Goal: Book appointment/travel/reservation

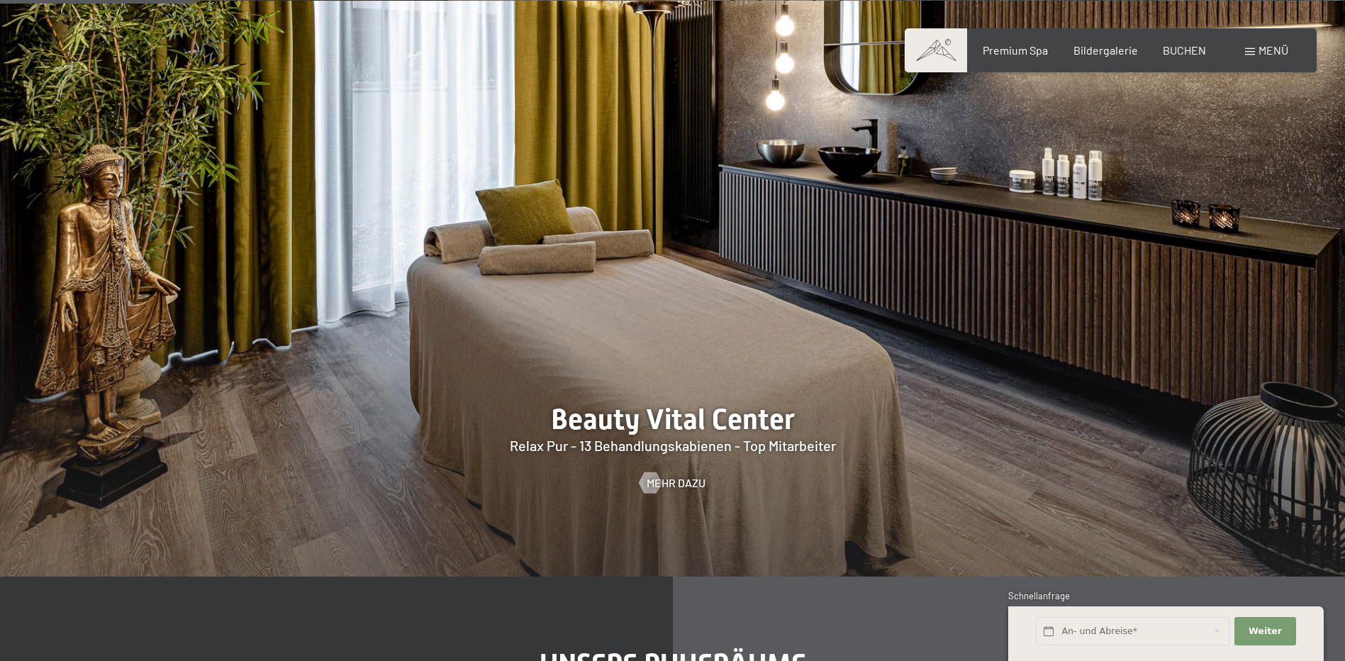
scroll to position [1773, 0]
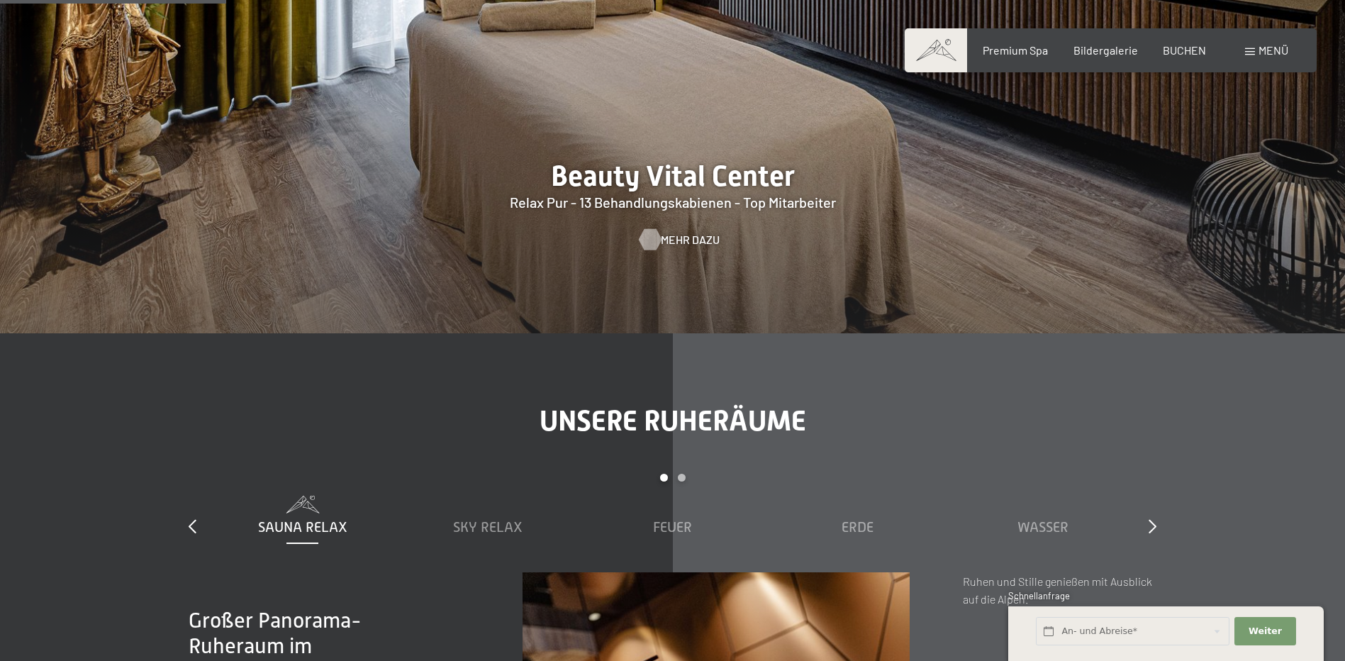
click at [656, 245] on div at bounding box center [650, 239] width 12 height 21
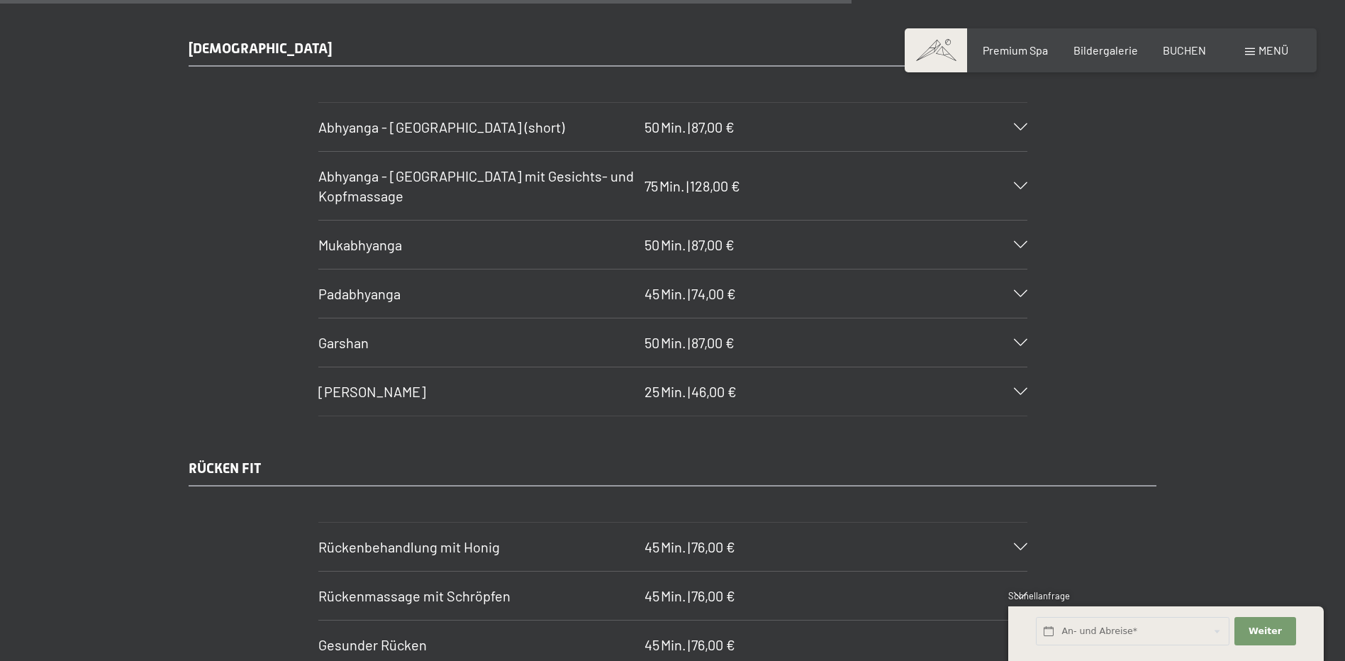
scroll to position [7234, 0]
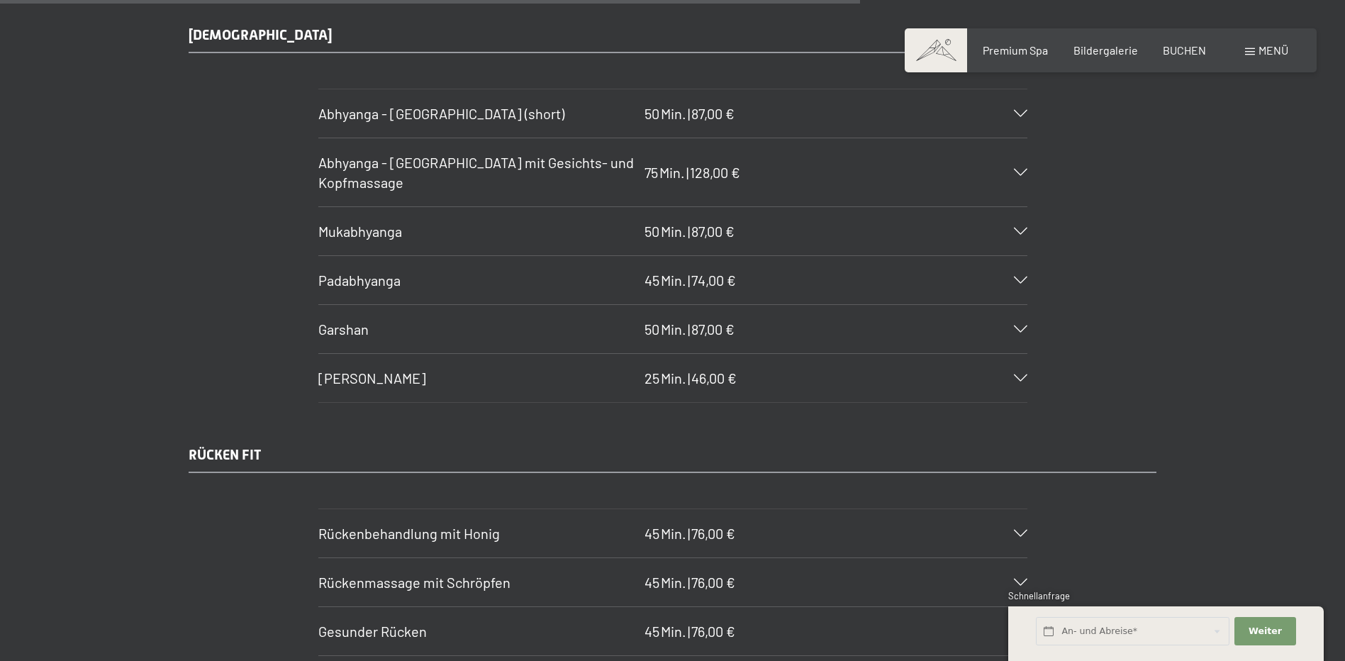
click at [1016, 228] on icon at bounding box center [1020, 231] width 13 height 7
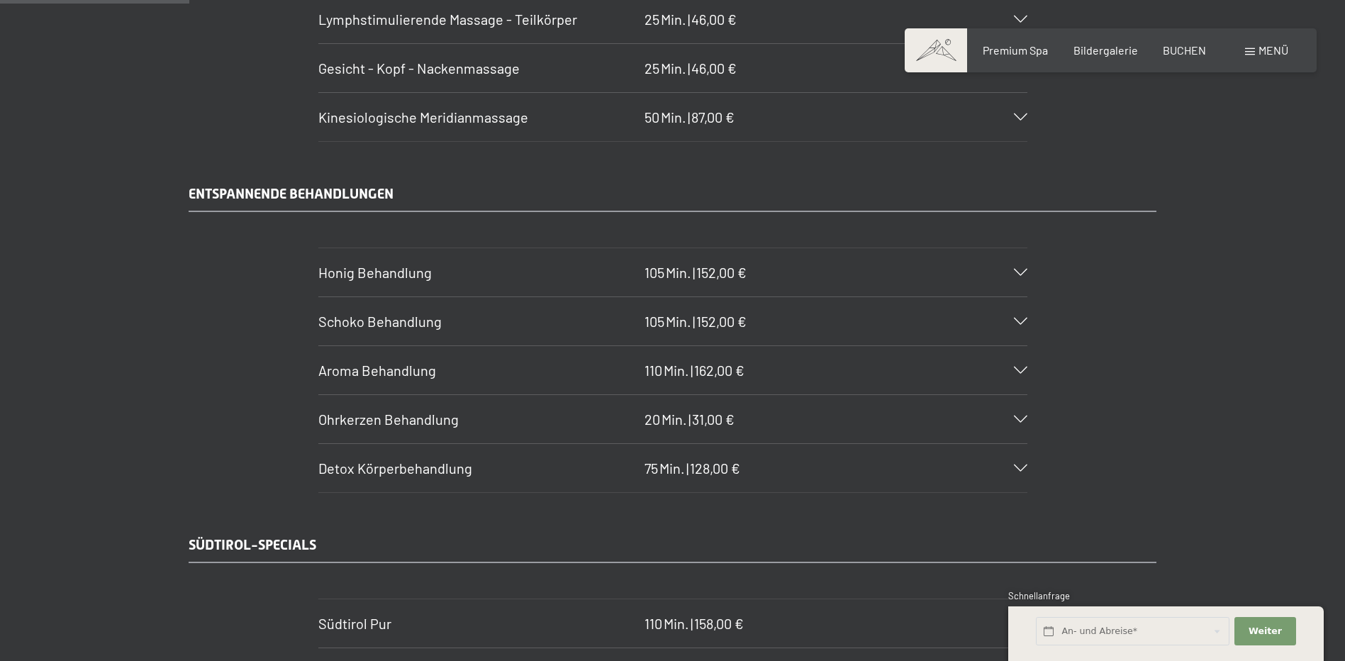
scroll to position [1418, 0]
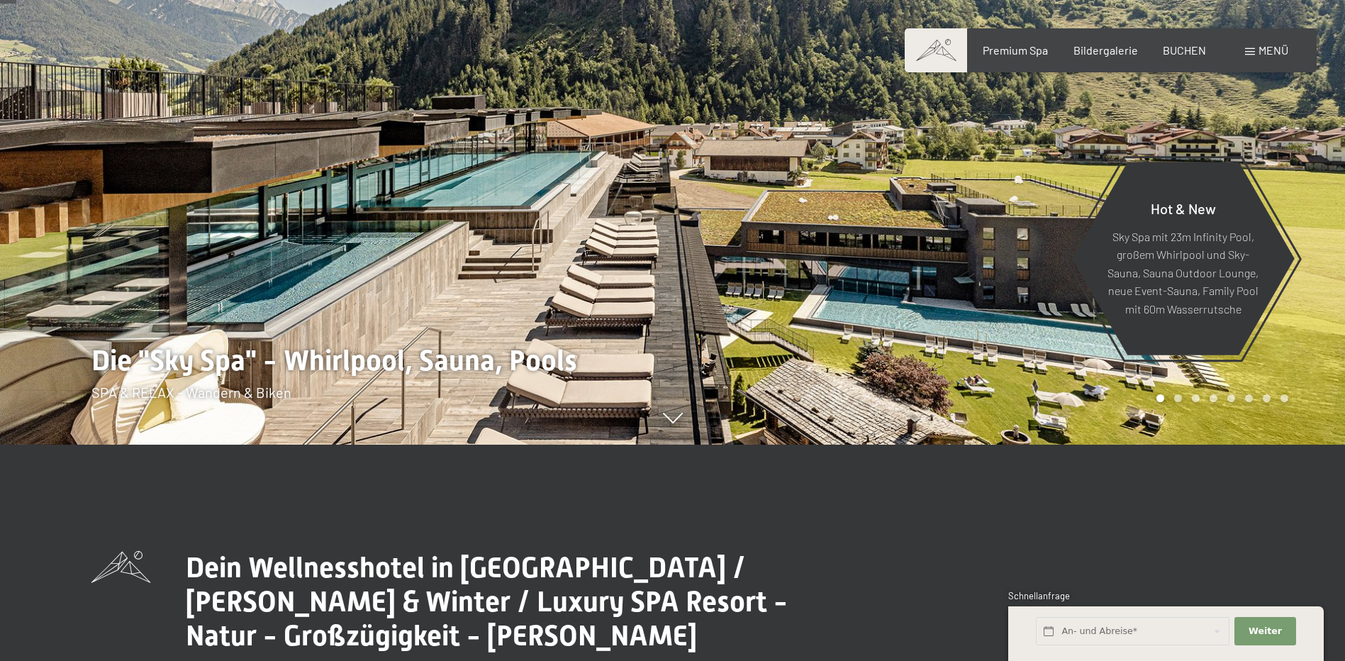
scroll to position [71, 0]
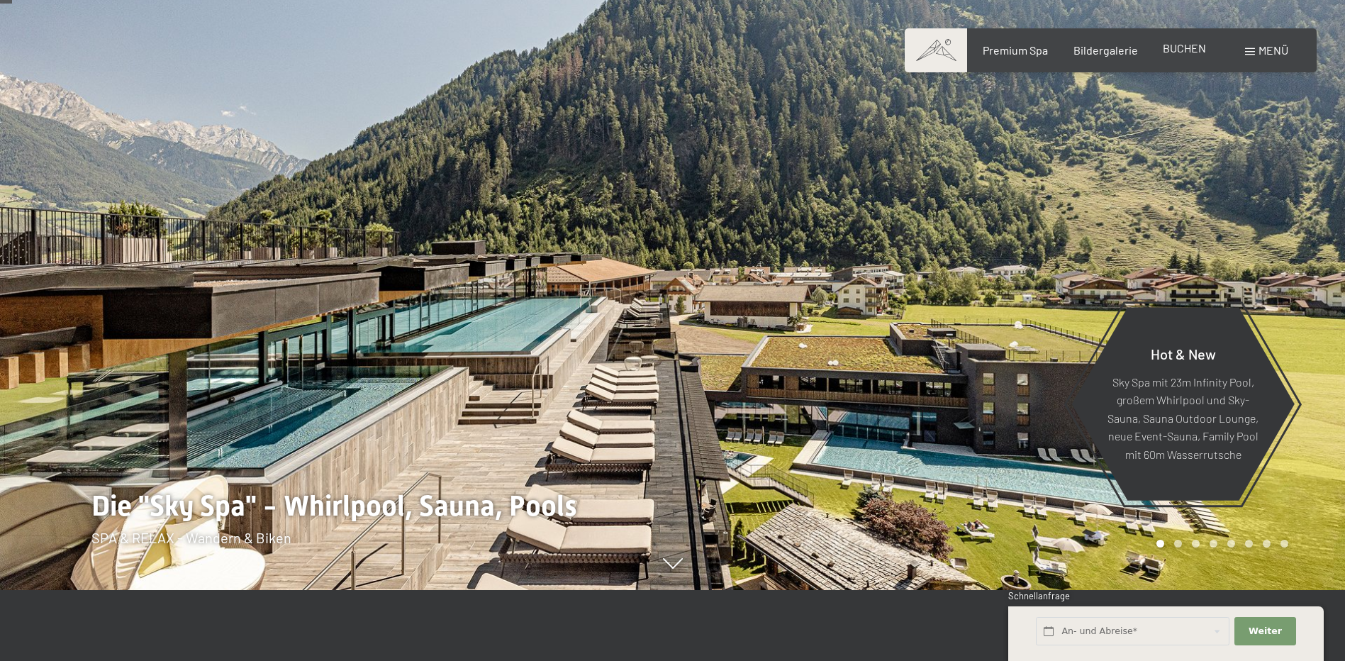
click at [1163, 50] on span "BUCHEN" at bounding box center [1184, 47] width 43 height 13
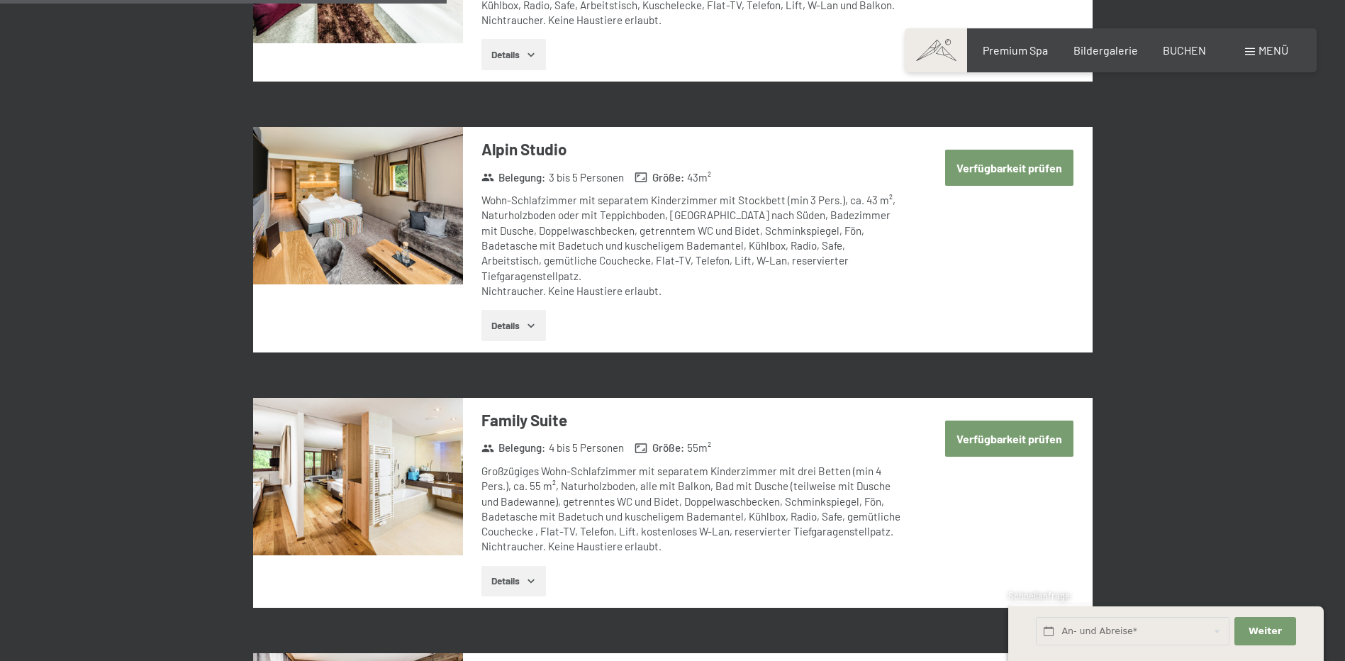
scroll to position [1915, 0]
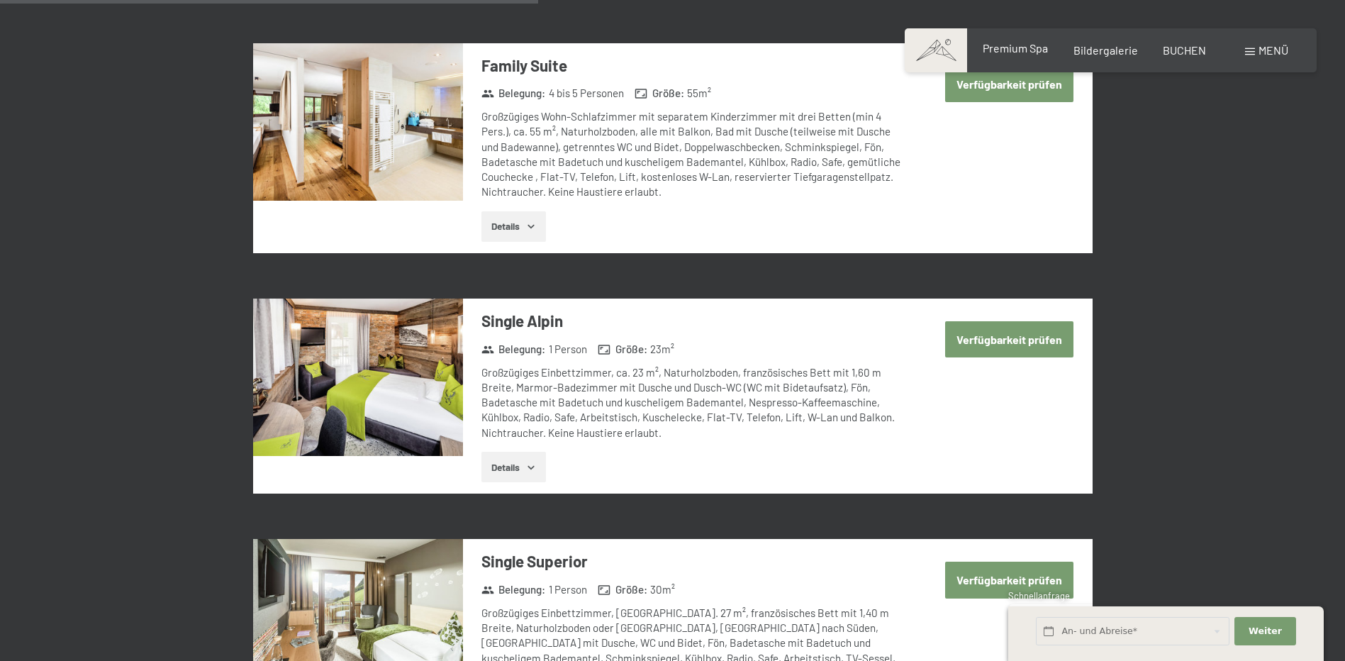
click at [1010, 48] on span "Premium Spa" at bounding box center [1015, 47] width 65 height 13
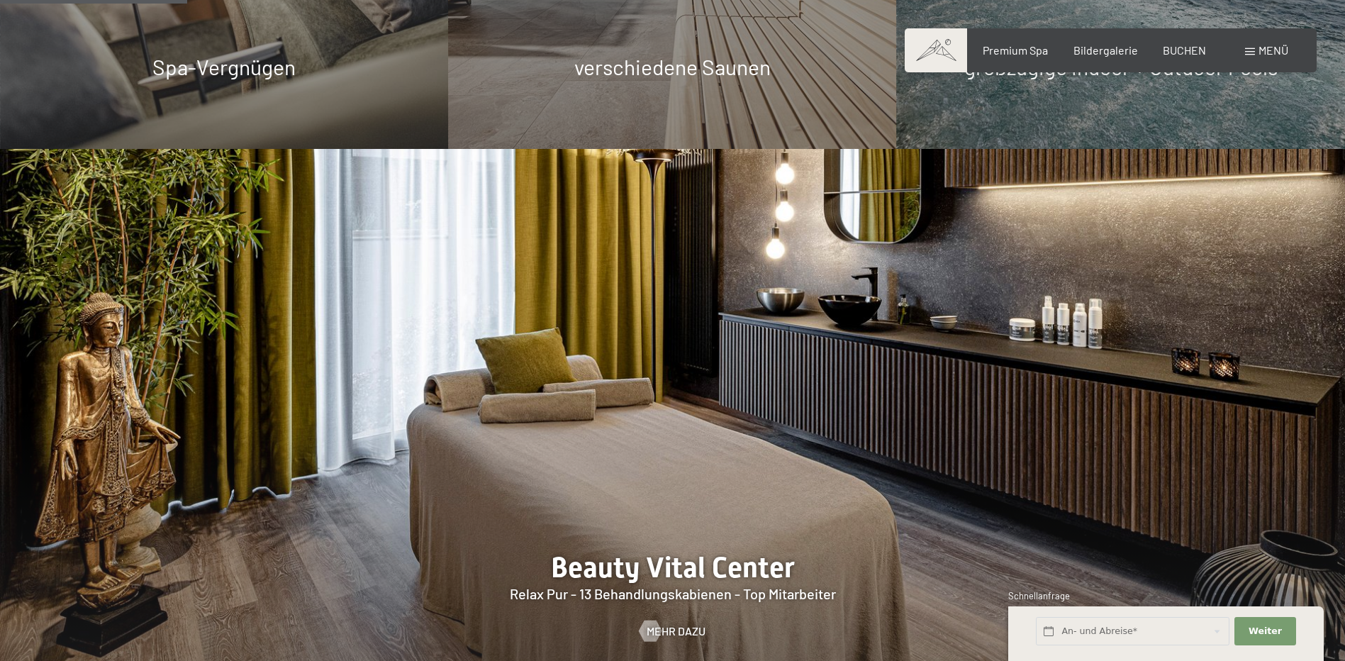
scroll to position [1489, 0]
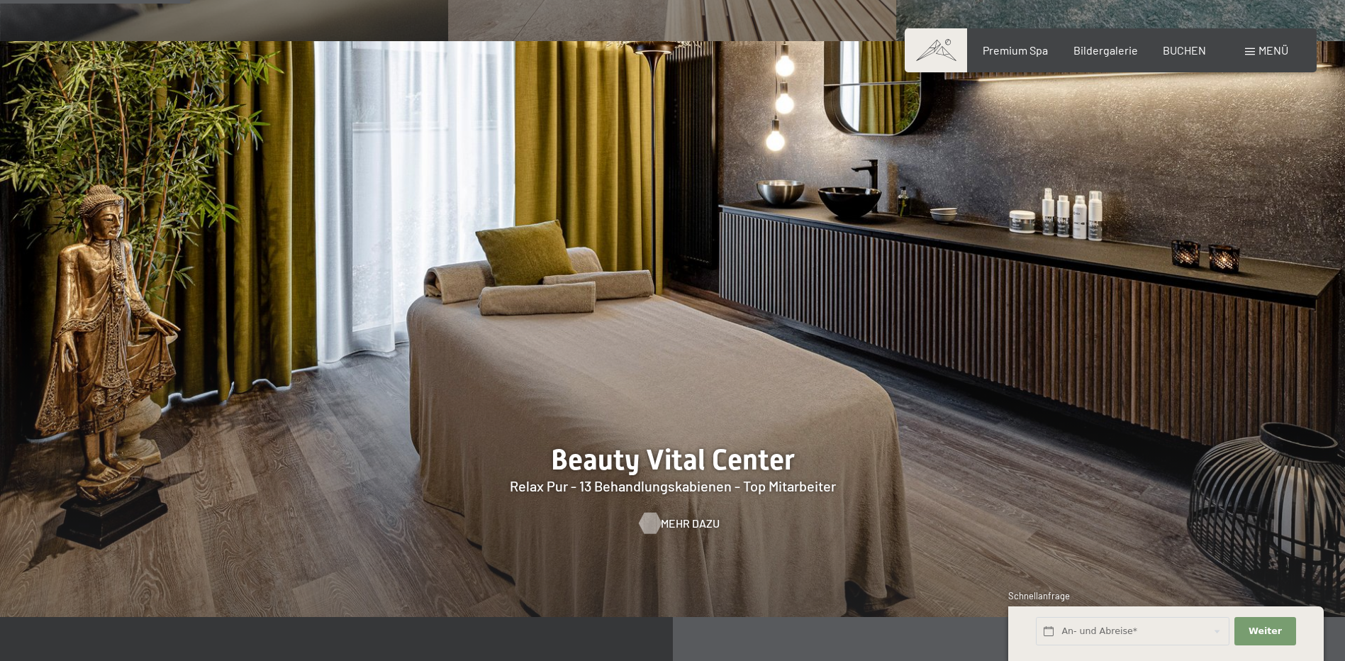
click at [648, 518] on div at bounding box center [650, 523] width 12 height 21
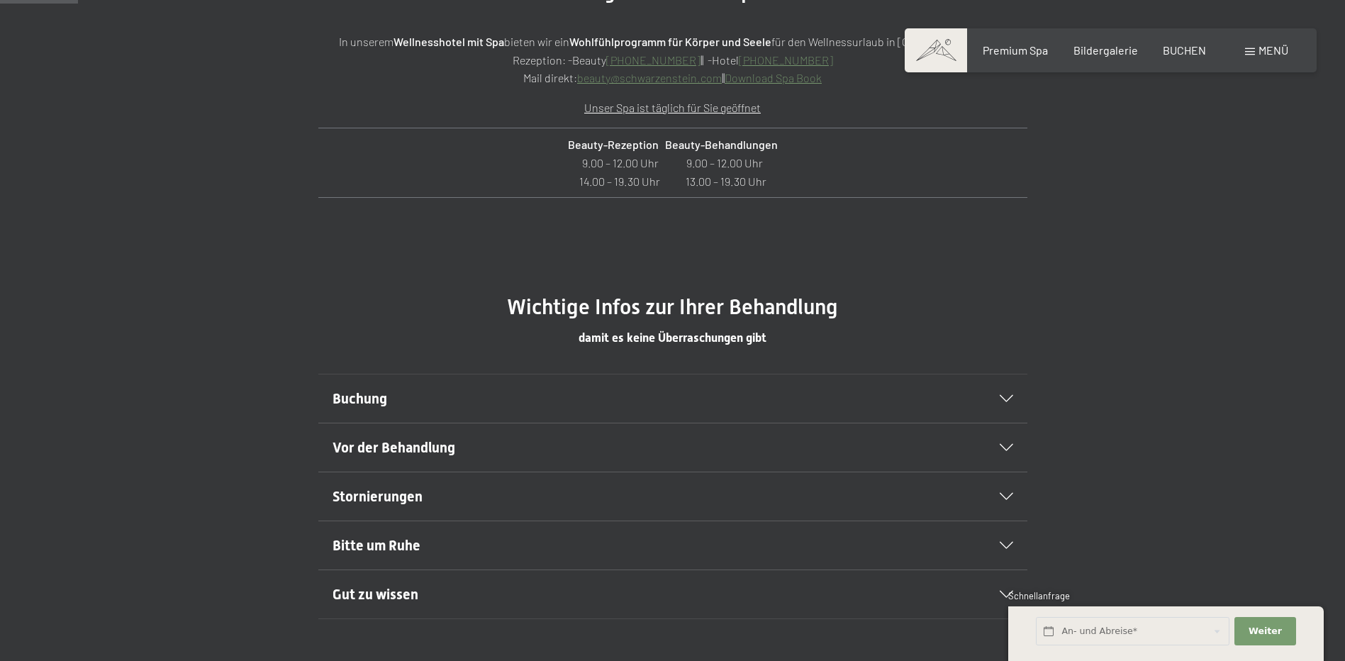
scroll to position [709, 0]
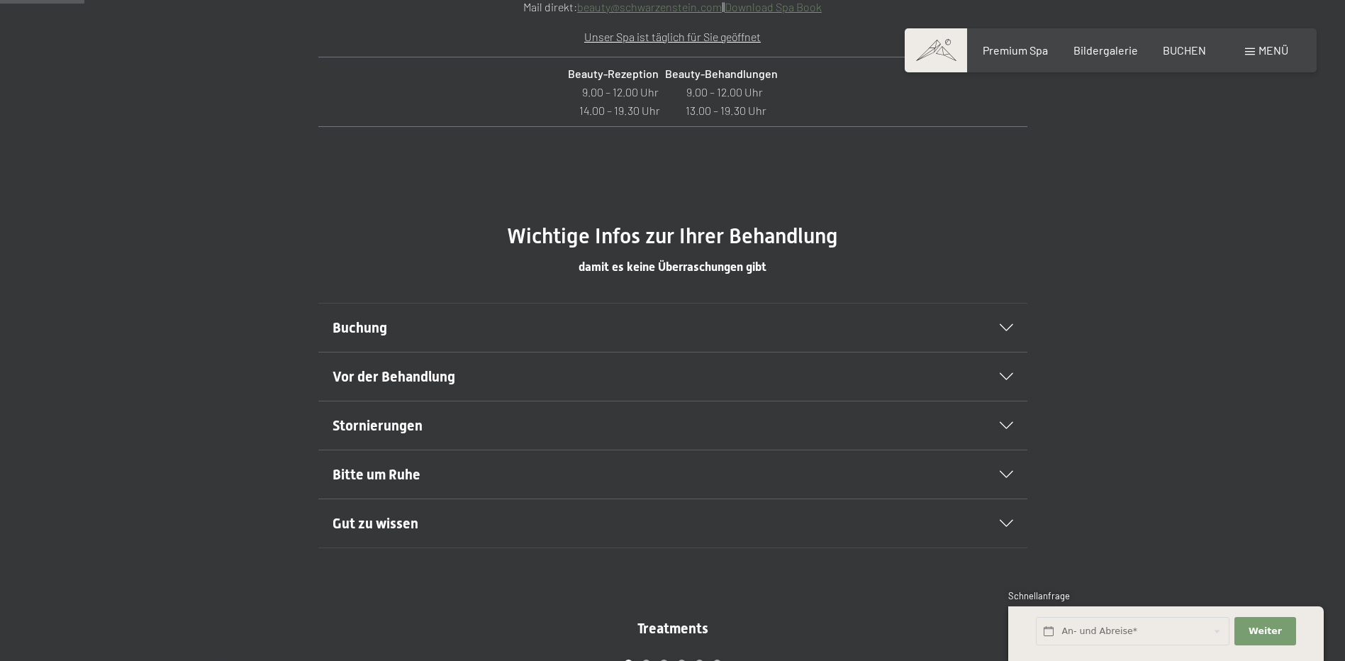
click at [752, 335] on h2 "Buchung" at bounding box center [639, 328] width 613 height 20
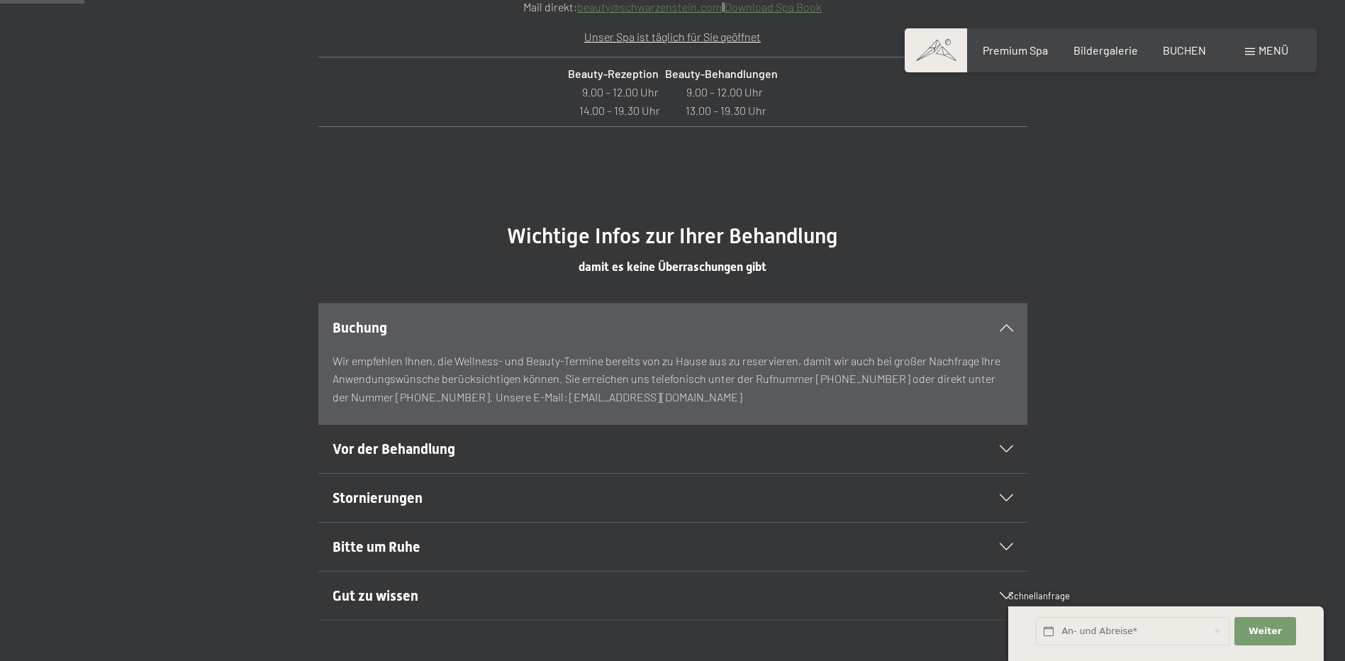
click at [704, 458] on h2 "Vor der Behandlung" at bounding box center [639, 449] width 613 height 20
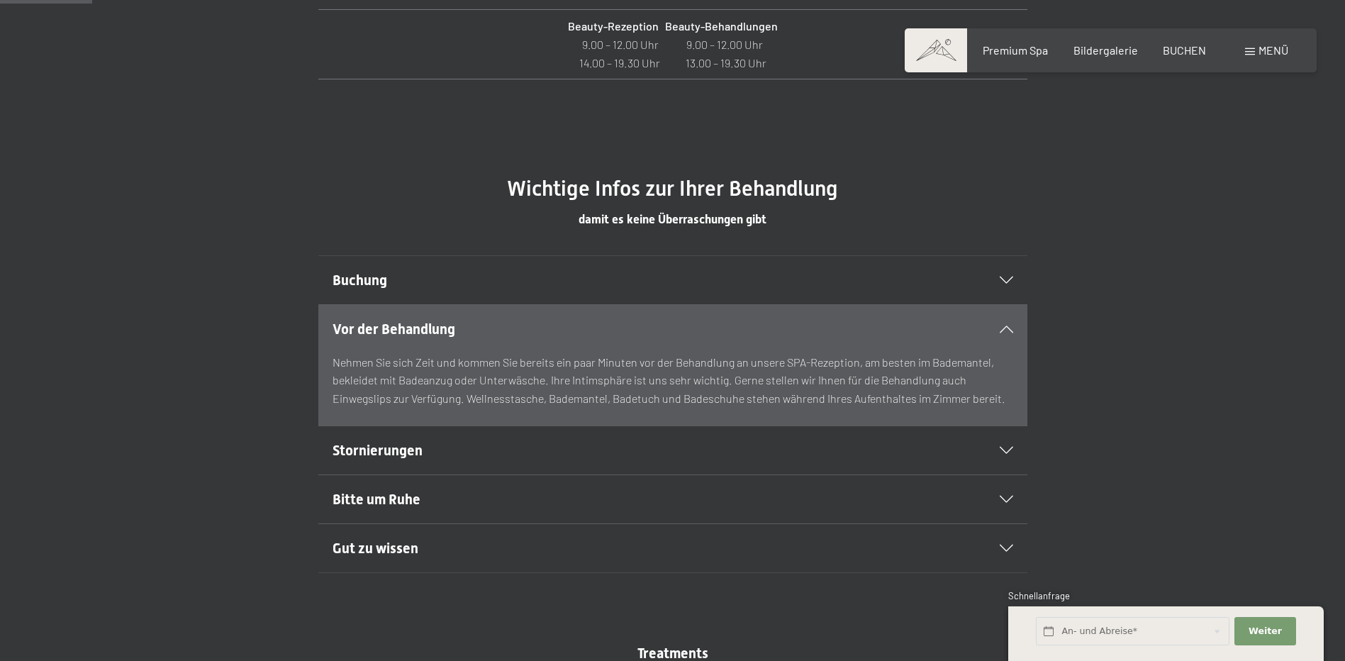
scroll to position [780, 0]
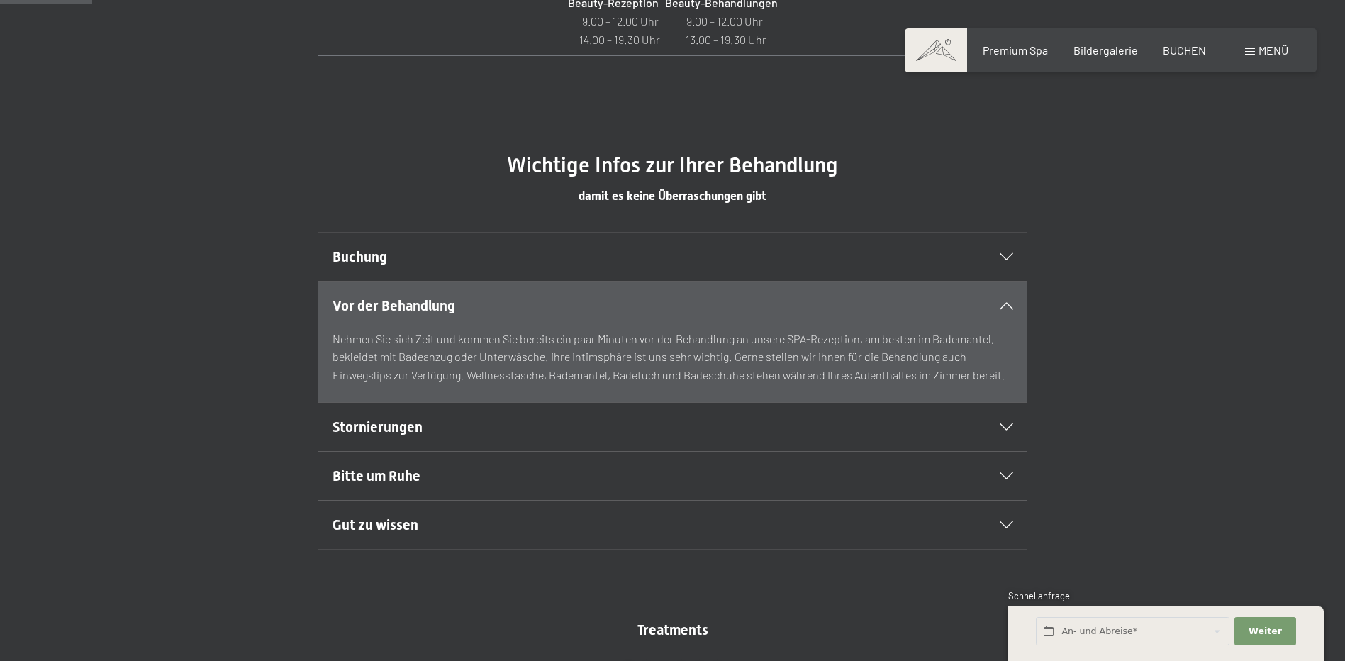
click at [704, 417] on h2 "Stornierungen" at bounding box center [639, 427] width 613 height 20
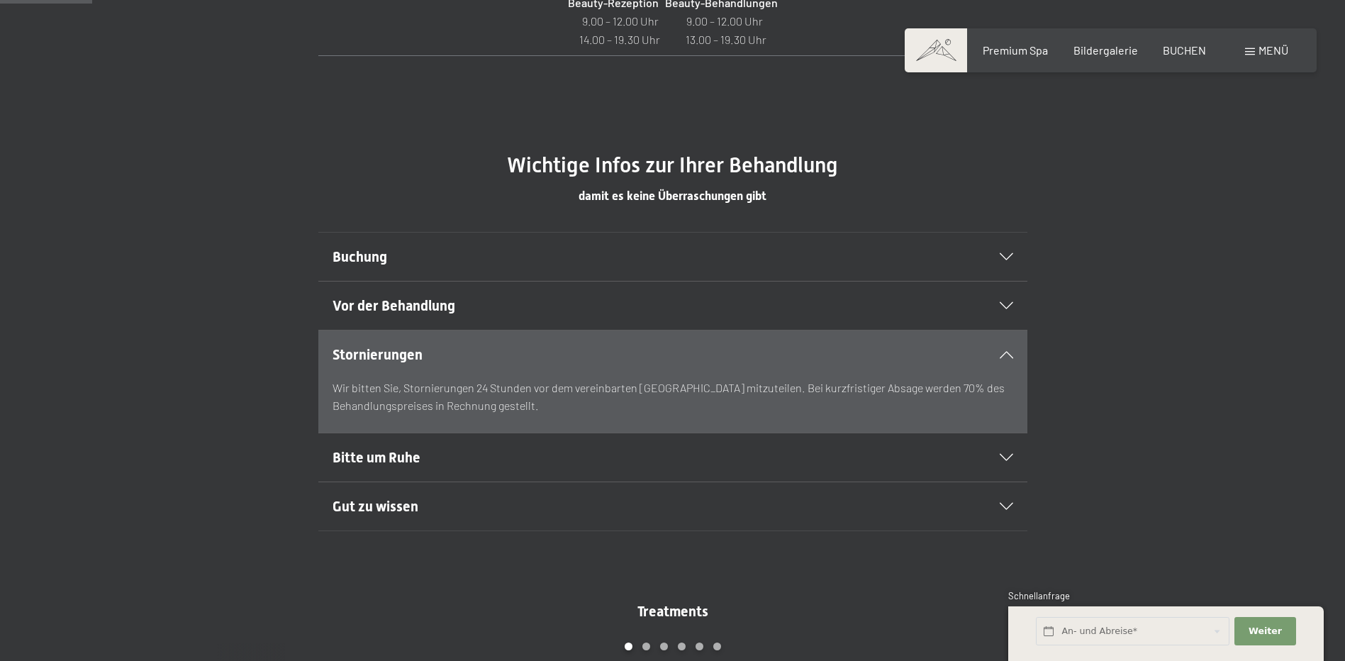
click at [685, 453] on h2 "Bitte um Ruhe" at bounding box center [639, 458] width 613 height 20
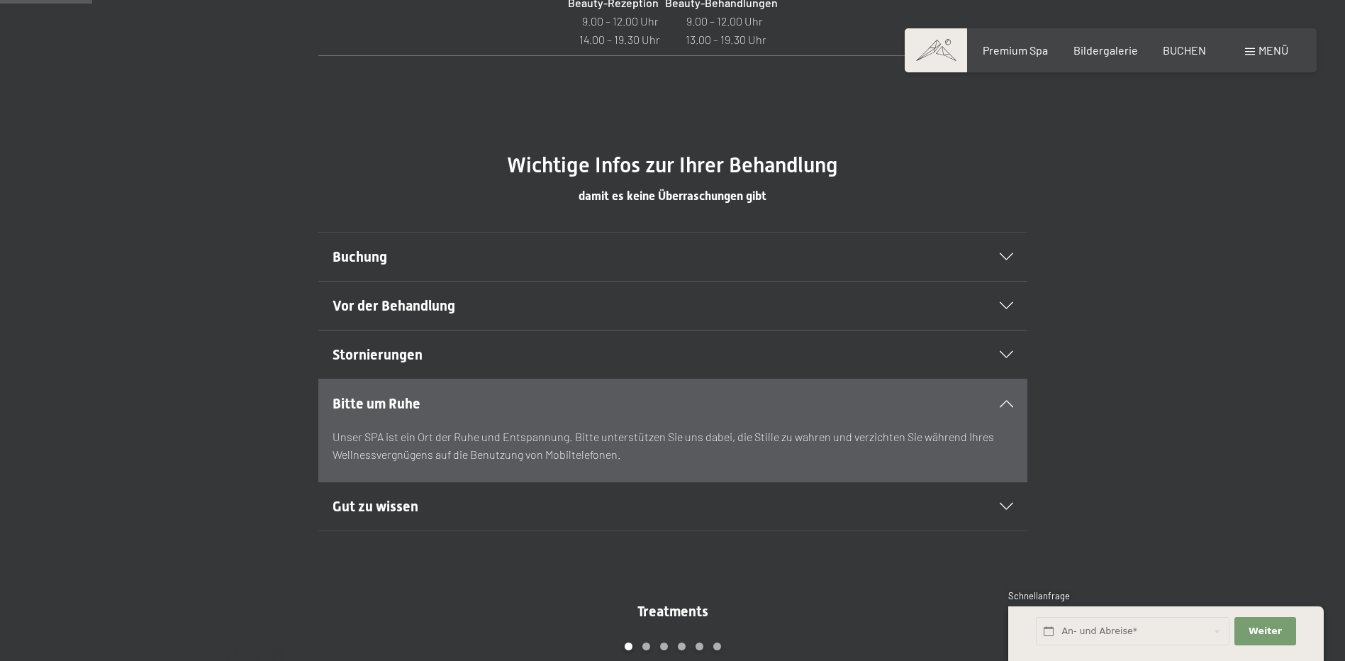
click at [671, 504] on h2 "Gut zu wissen" at bounding box center [639, 506] width 613 height 20
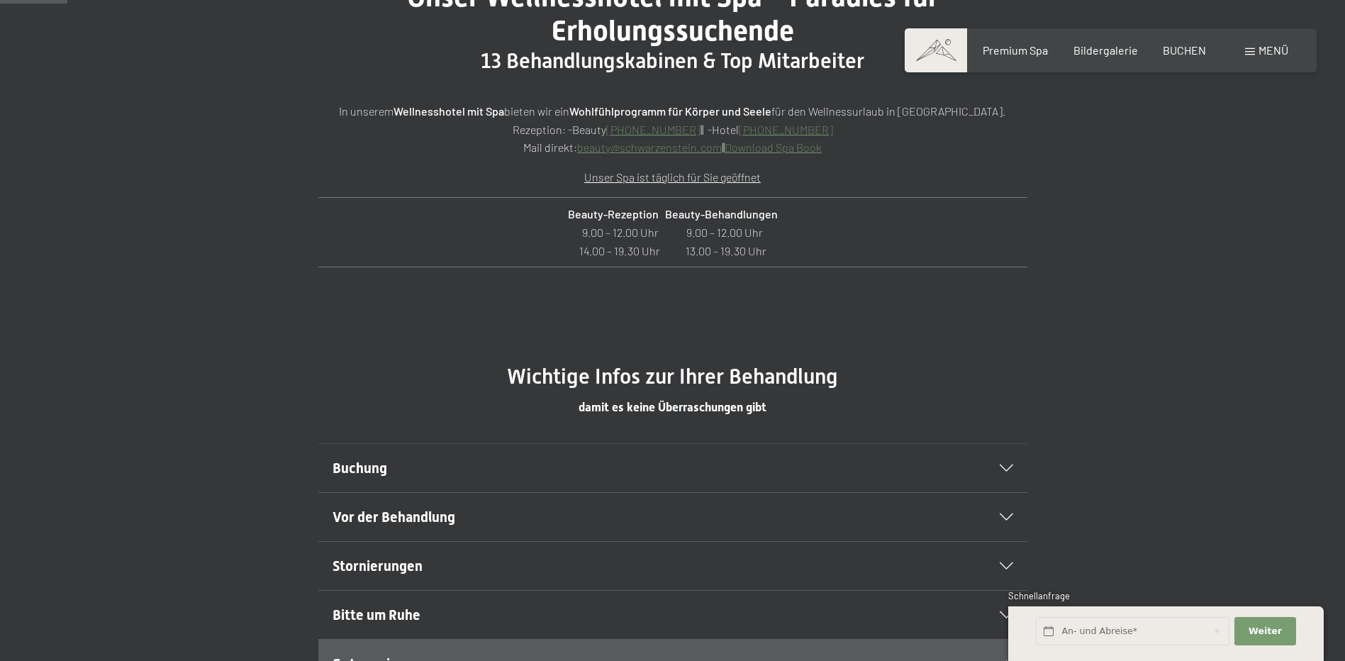
scroll to position [567, 0]
